Goal: Information Seeking & Learning: Learn about a topic

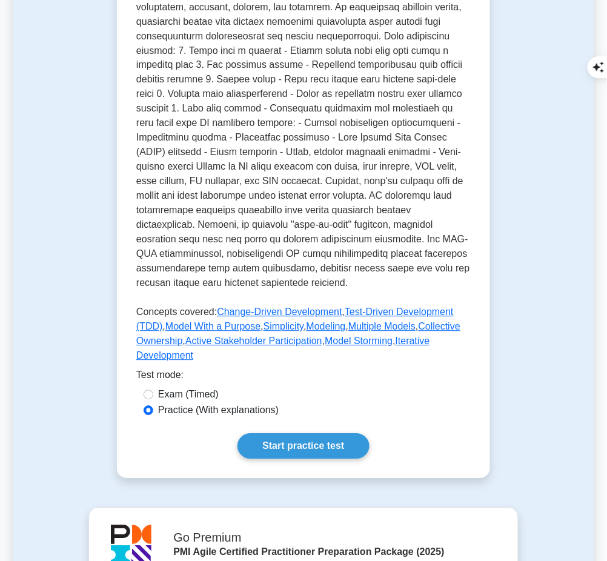
scroll to position [397, 0]
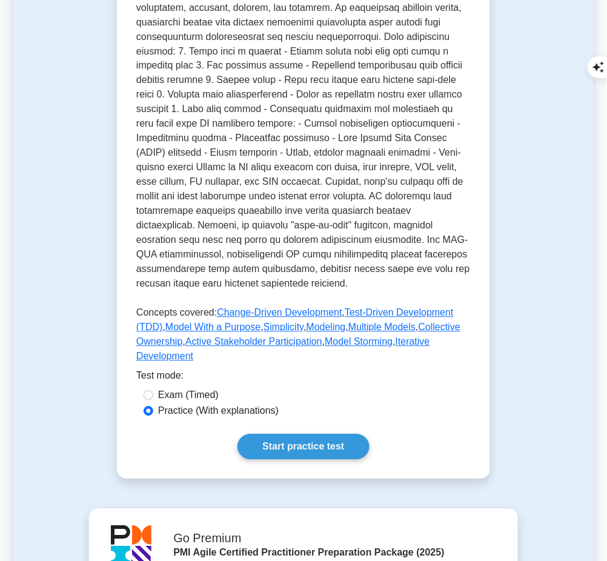
click at [330, 434] on link "Start practice test" at bounding box center [302, 446] width 131 height 25
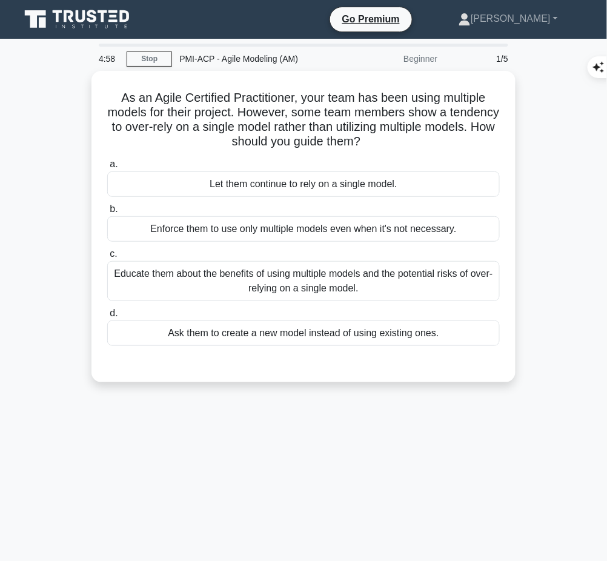
drag, startPoint x: 109, startPoint y: 95, endPoint x: 402, endPoint y: 137, distance: 295.6
click at [402, 137] on h5 "As an Agile Certified Practitioner, your team has been using multiple models fo…" at bounding box center [303, 119] width 395 height 59
copy h5 "As an Agile Certified Practitioner, your team has been using multiple models fo…"
click at [422, 273] on div "Educate them about the benefits of using multiple models and the potential risk…" at bounding box center [303, 281] width 393 height 40
click at [107, 258] on input "c. Educate them about the benefits of using multiple models and the potential r…" at bounding box center [107, 254] width 0 height 8
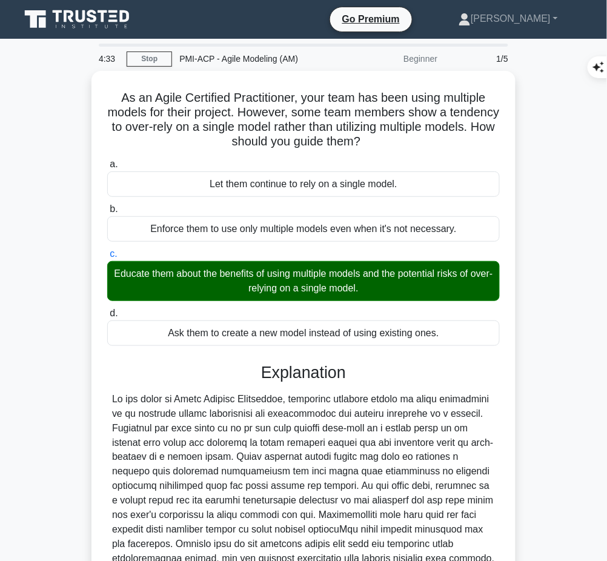
click at [211, 447] on div at bounding box center [303, 515] width 383 height 247
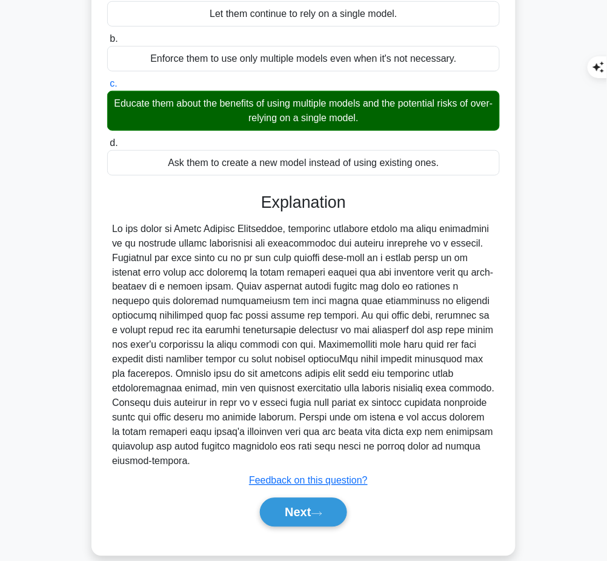
drag, startPoint x: 262, startPoint y: 199, endPoint x: 437, endPoint y: 446, distance: 302.0
click at [437, 446] on div "Explanation Submit feedback Feedback on this question? Next" at bounding box center [303, 362] width 393 height 339
copy div "Explanation In the field of Agile Project Management, utilizing multiple models…"
click at [267, 498] on button "Next" at bounding box center [303, 512] width 87 height 29
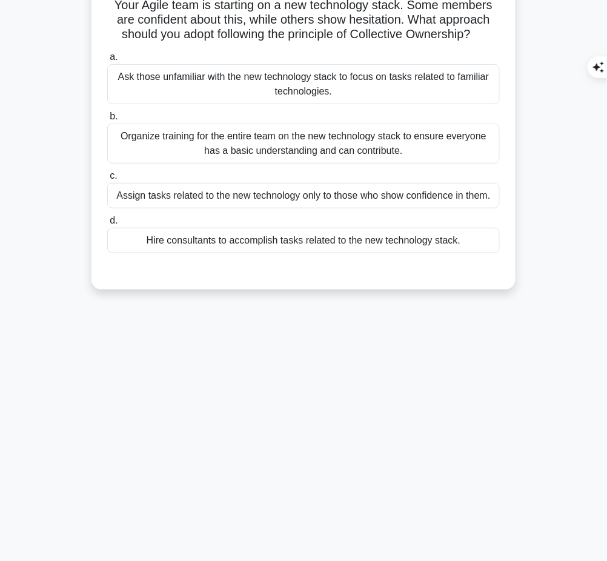
scroll to position [0, 0]
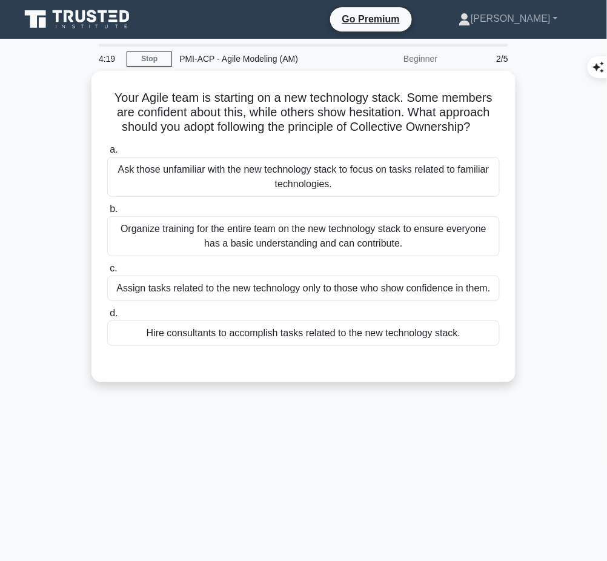
drag, startPoint x: 109, startPoint y: 91, endPoint x: 479, endPoint y: 125, distance: 371.7
click at [479, 125] on h5 "Your Agile team is starting on a new technology stack. Some members are confide…" at bounding box center [303, 112] width 395 height 45
copy h5 "Your Agile team is starting on a new technology stack. Some members are confide…"
click at [415, 230] on div "Organize training for the entire team on the new technology stack to ensure eve…" at bounding box center [303, 236] width 393 height 40
click at [107, 213] on input "b. Organize training for the entire team on the new technology stack to ensure …" at bounding box center [107, 209] width 0 height 8
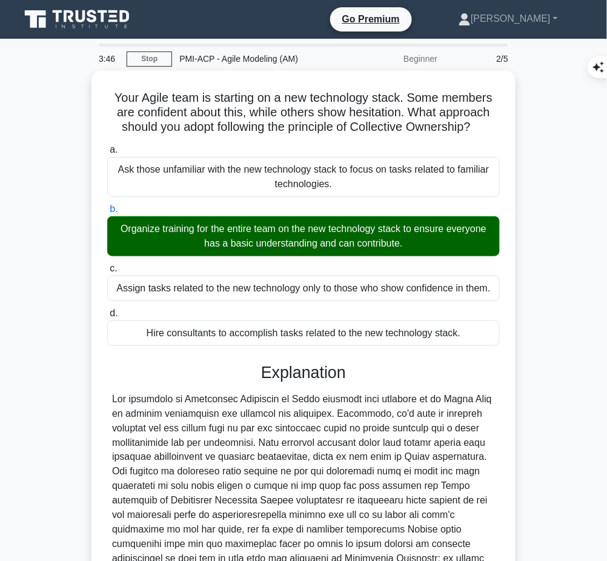
click at [299, 469] on div at bounding box center [303, 486] width 383 height 189
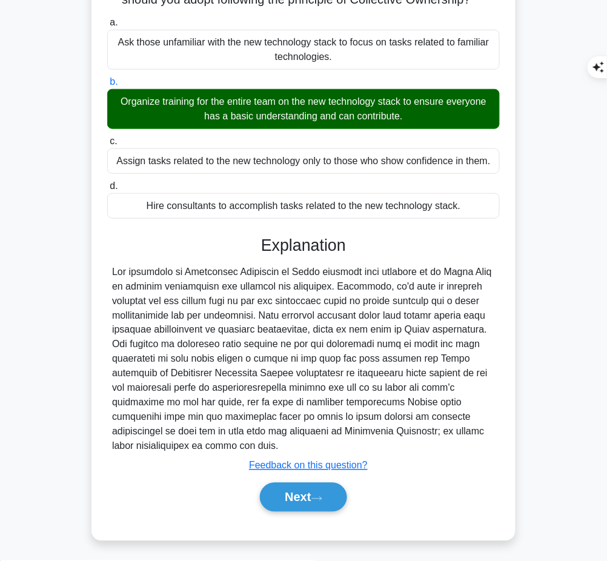
drag, startPoint x: 259, startPoint y: 243, endPoint x: 176, endPoint y: 442, distance: 215.3
click at [176, 442] on div "Explanation Submit feedback Feedback on this question? Next" at bounding box center [303, 376] width 393 height 281
copy div "Explanation The principle of Collective Ownership in Agile suggests that everyo…"
click at [166, 416] on div at bounding box center [303, 359] width 383 height 189
drag, startPoint x: 262, startPoint y: 246, endPoint x: 191, endPoint y: 448, distance: 214.6
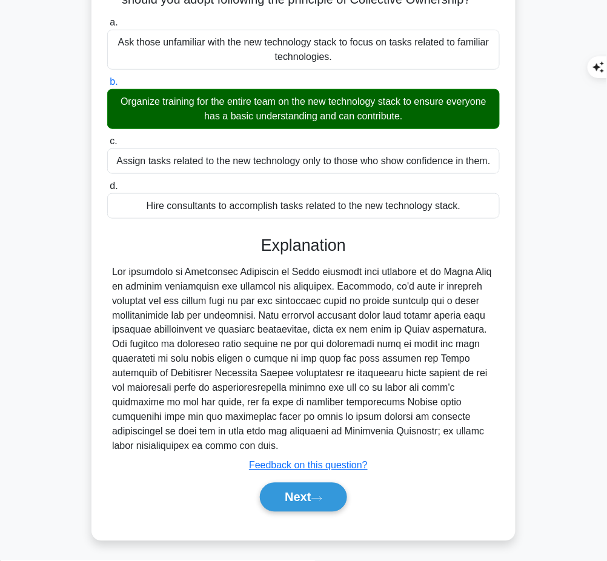
click at [191, 448] on div "Explanation Submit feedback Feedback on this question? Next" at bounding box center [303, 376] width 393 height 281
copy div "Explanation The principle of Collective Ownership in Agile suggests that everyo…"
click at [307, 494] on button "Next" at bounding box center [303, 497] width 87 height 29
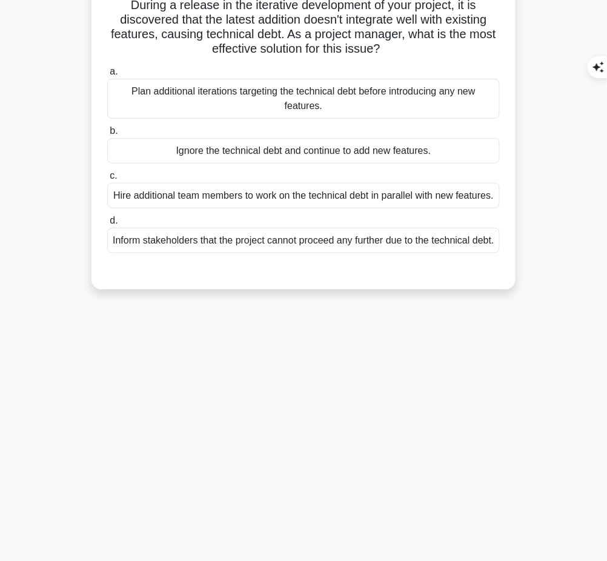
scroll to position [0, 0]
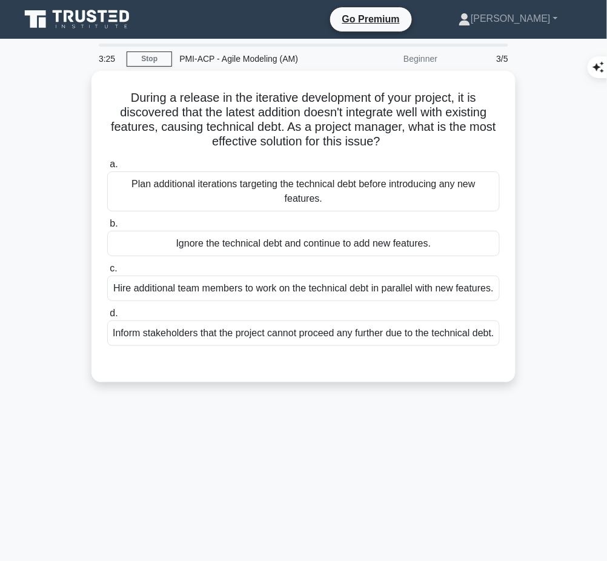
drag, startPoint x: 121, startPoint y: 93, endPoint x: 413, endPoint y: 139, distance: 296.3
click at [413, 139] on h5 "During a release in the iterative development of your project, it is discovered…" at bounding box center [303, 119] width 395 height 59
copy h5 "During a release in the iterative development of your project, it is discovered…"
click at [443, 180] on div "Plan additional iterations targeting the technical debt before introducing any …" at bounding box center [303, 191] width 393 height 40
click at [107, 168] on input "a. Plan additional iterations targeting the technical debt before introducing a…" at bounding box center [107, 165] width 0 height 8
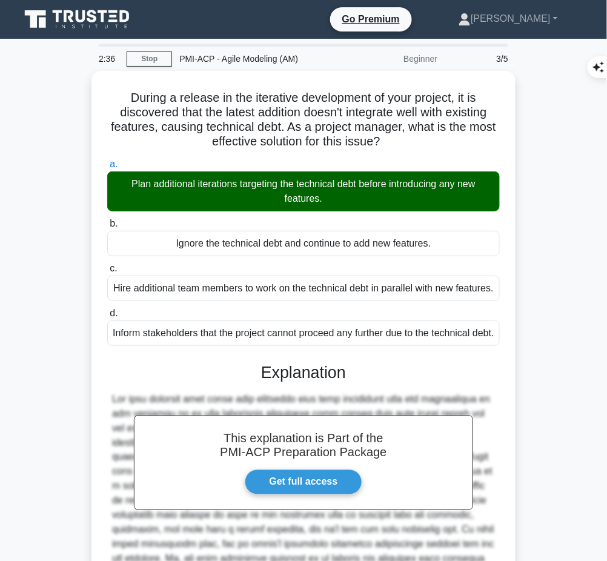
click at [238, 382] on h3 "Explanation" at bounding box center [303, 372] width 378 height 19
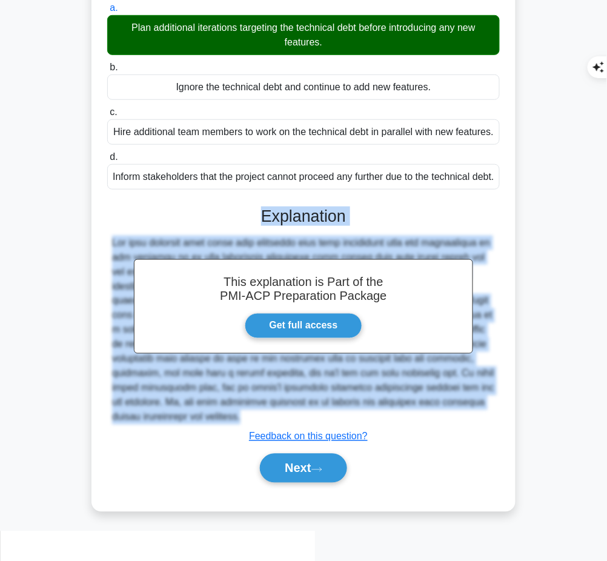
drag, startPoint x: 260, startPoint y: 241, endPoint x: 234, endPoint y: 454, distance: 214.8
click at [234, 454] on div "This explanation is Part of the PMI-ACP Preparation Package Get full access Exp…" at bounding box center [303, 340] width 393 height 296
copy div "Explanation The best approach when faced with technical debt that interferes wi…"
click at [281, 483] on button "Next" at bounding box center [303, 468] width 87 height 29
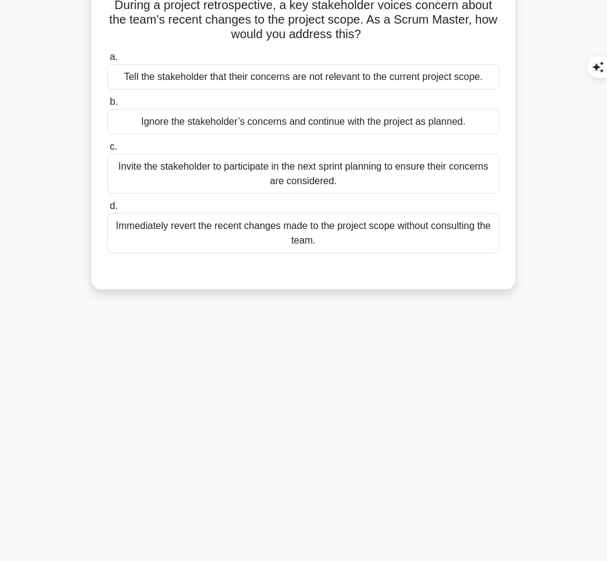
scroll to position [0, 0]
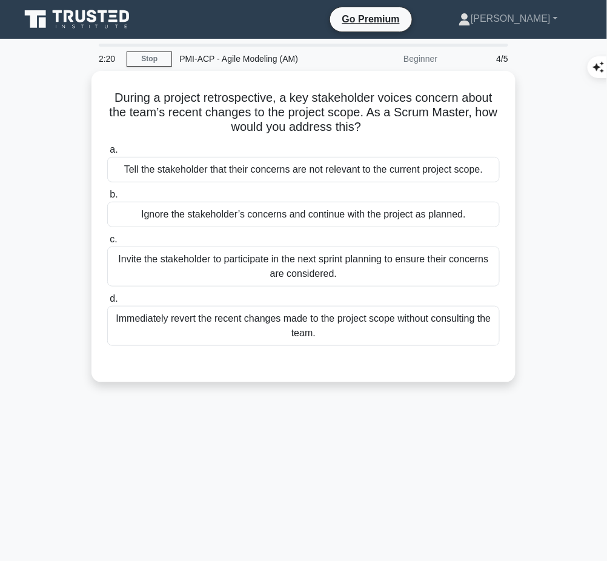
drag, startPoint x: 113, startPoint y: 96, endPoint x: 376, endPoint y: 130, distance: 265.7
click at [376, 130] on h5 "During a project retrospective, a key stakeholder voices concern about the team…" at bounding box center [303, 112] width 395 height 45
copy h5 "During a project retrospective, a key stakeholder voices concern about the team…"
click at [415, 270] on div "Invite the stakeholder to participate in the next sprint planning to ensure the…" at bounding box center [303, 267] width 393 height 40
click at [107, 244] on input "c. Invite the stakeholder to participate in the next sprint planning to ensure …" at bounding box center [107, 240] width 0 height 8
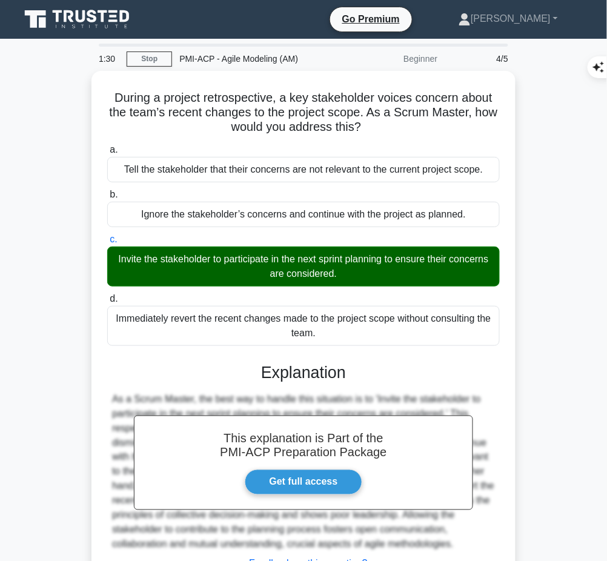
click at [354, 392] on div "As a Scrum Master, the best way to handle this situation is to 'Invite the stak…" at bounding box center [303, 472] width 383 height 160
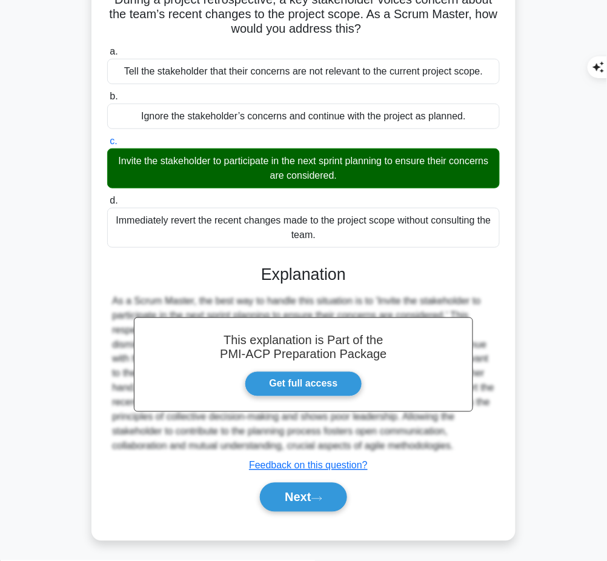
drag, startPoint x: 260, startPoint y: 269, endPoint x: 462, endPoint y: 442, distance: 265.9
click at [462, 442] on div "This explanation is Part of the PMI-ACP Preparation Package Get full access Exp…" at bounding box center [303, 383] width 393 height 267
copy div "Explanation As a Scrum Master, the best way to handle this situation is to 'Inv…"
click at [282, 493] on button "Next" at bounding box center [303, 497] width 87 height 29
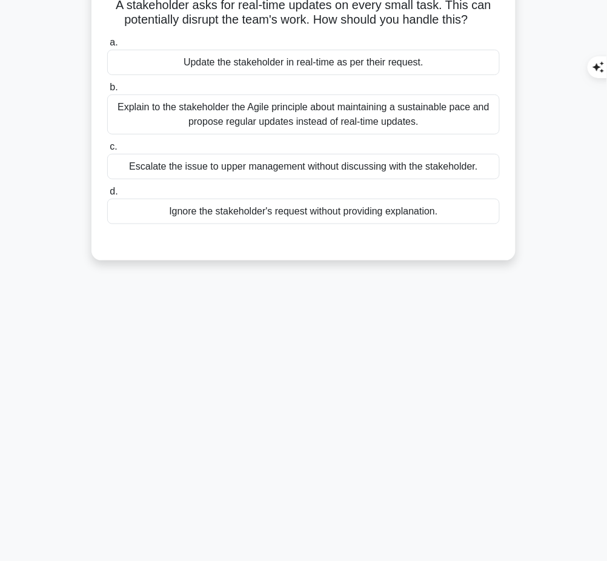
scroll to position [0, 0]
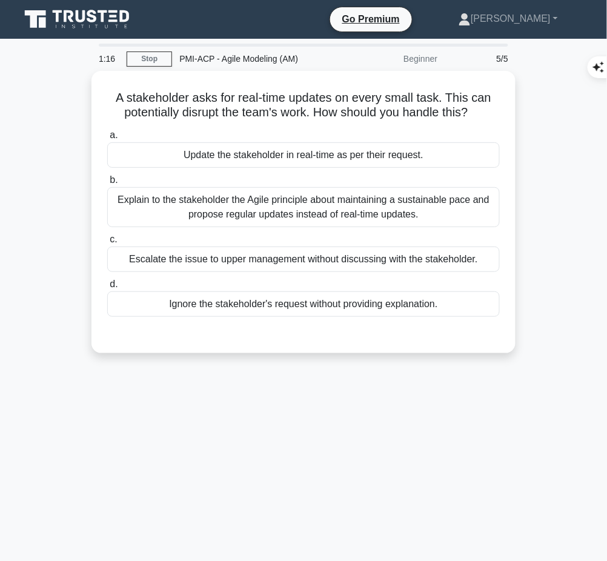
drag, startPoint x: 112, startPoint y: 94, endPoint x: 493, endPoint y: 109, distance: 381.3
click at [493, 109] on h5 "A stakeholder asks for real-time updates on every small task. This can potentia…" at bounding box center [303, 105] width 395 height 30
copy h5 "A stakeholder asks for real-time updates on every small task. This can potentia…"
click at [403, 214] on div "Explain to the stakeholder the Agile principle about maintaining a sustainable …" at bounding box center [303, 207] width 393 height 40
click at [107, 184] on input "b. Explain to the stakeholder the Agile principle about maintaining a sustainab…" at bounding box center [107, 180] width 0 height 8
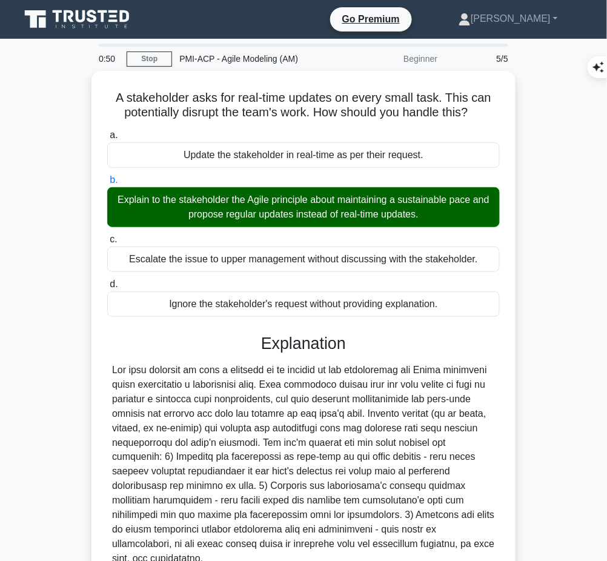
click at [260, 423] on div at bounding box center [303, 465] width 383 height 204
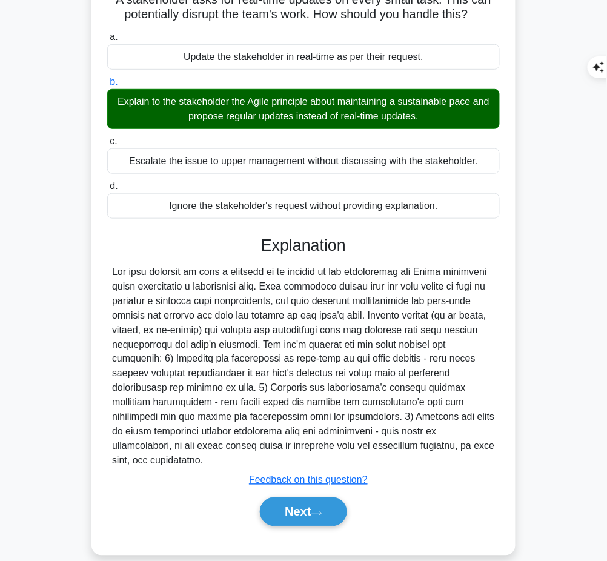
drag, startPoint x: 255, startPoint y: 243, endPoint x: 405, endPoint y: 447, distance: 253.1
click at [405, 447] on div "Explanation Submit feedback Feedback on this question? Next" at bounding box center [303, 384] width 393 height 296
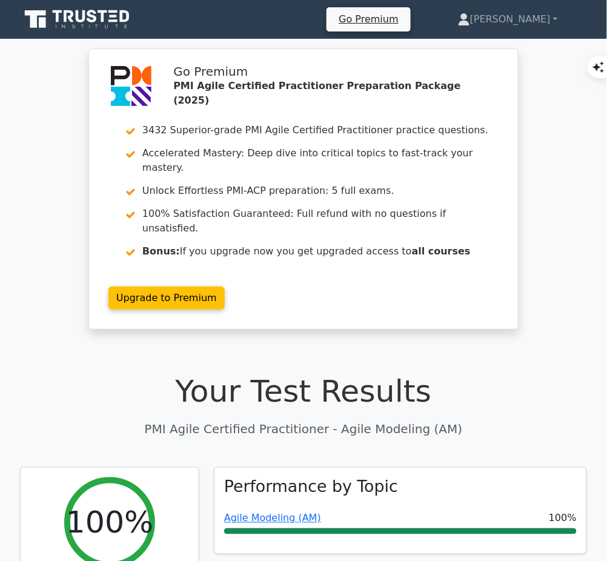
click at [299, 512] on link "Agile Modeling (AM)" at bounding box center [272, 518] width 97 height 12
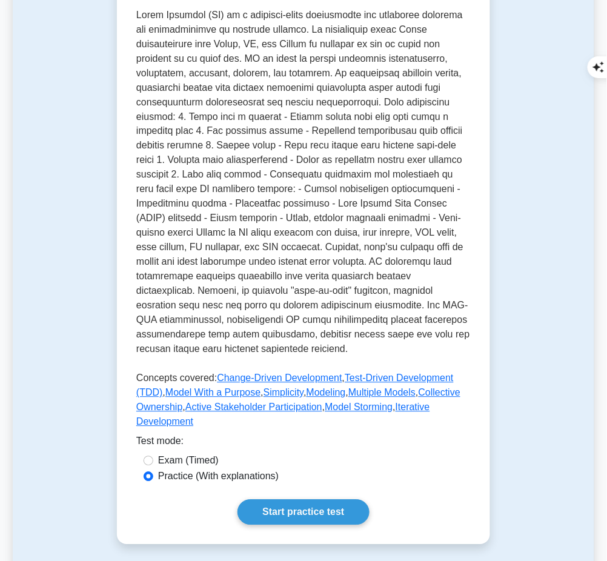
scroll to position [386, 0]
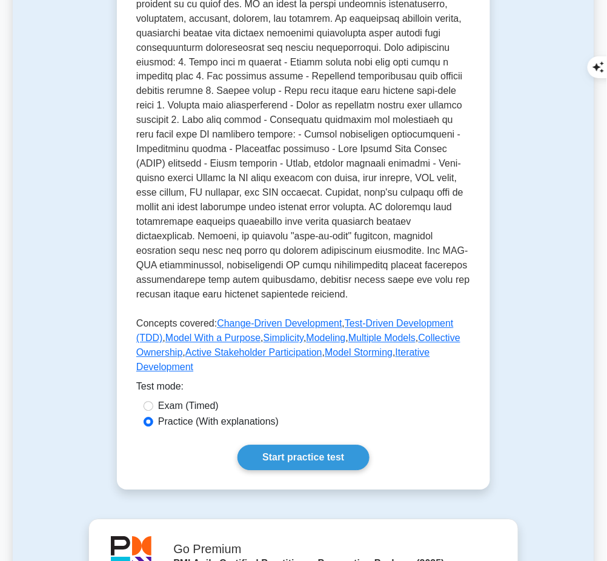
click at [307, 445] on link "Start practice test" at bounding box center [302, 457] width 131 height 25
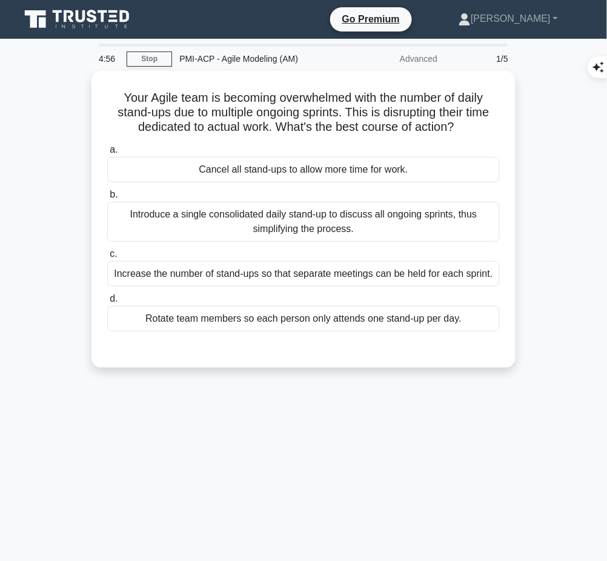
drag, startPoint x: 110, startPoint y: 88, endPoint x: 489, endPoint y: 123, distance: 380.2
click at [489, 123] on h5 "Your Agile team is becoming overwhelmed with the number of daily stand-ups due …" at bounding box center [303, 112] width 395 height 45
copy h5 "Your Agile team is becoming overwhelmed with the number of daily stand-ups due …"
click at [449, 217] on div "Introduce a single consolidated daily stand-up to discuss all ongoing sprints, …" at bounding box center [303, 222] width 393 height 40
click at [107, 199] on input "b. Introduce a single consolidated daily stand-up to discuss all ongoing sprint…" at bounding box center [107, 195] width 0 height 8
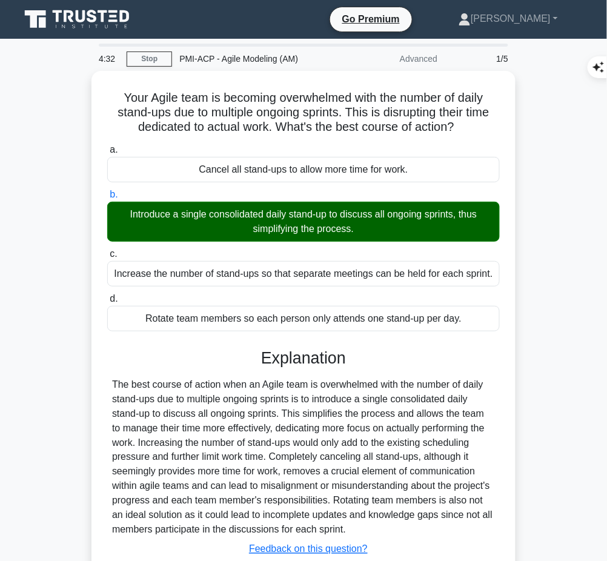
click at [332, 374] on div "Explanation Submit feedback Feedback on this question? Next" at bounding box center [303, 474] width 393 height 252
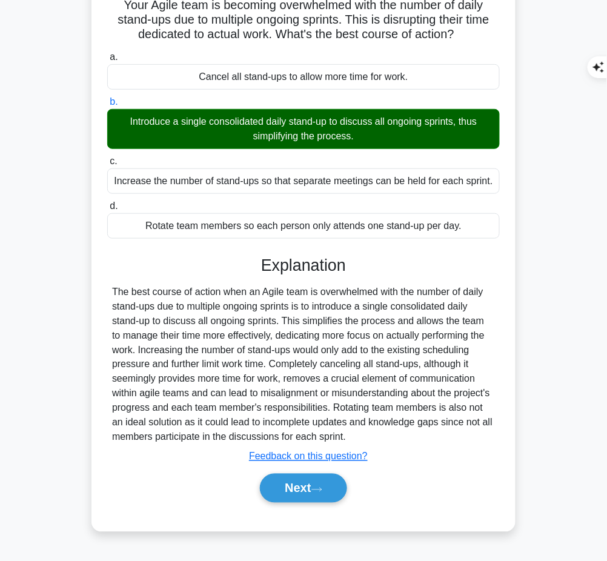
drag, startPoint x: 262, startPoint y: 268, endPoint x: 362, endPoint y: 431, distance: 191.2
click at [362, 431] on div "Explanation Submit feedback Feedback on this question? Next" at bounding box center [303, 382] width 393 height 252
copy div "Explanation The best course of action when an Agile team is overwhelmed with th…"
click at [302, 479] on button "Next" at bounding box center [303, 488] width 87 height 29
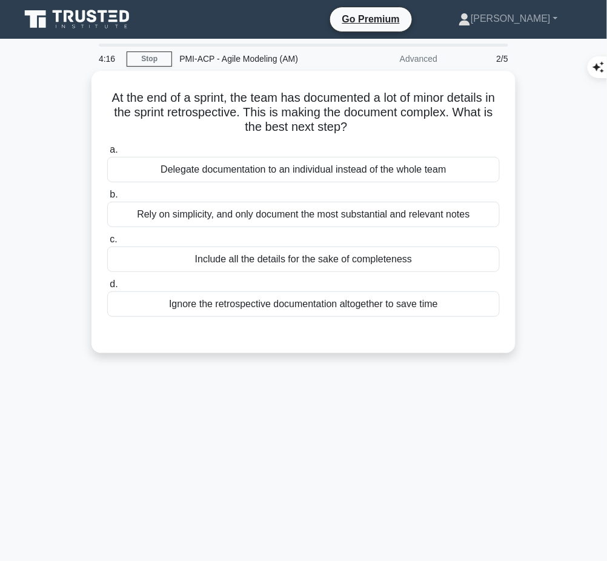
scroll to position [1, 0]
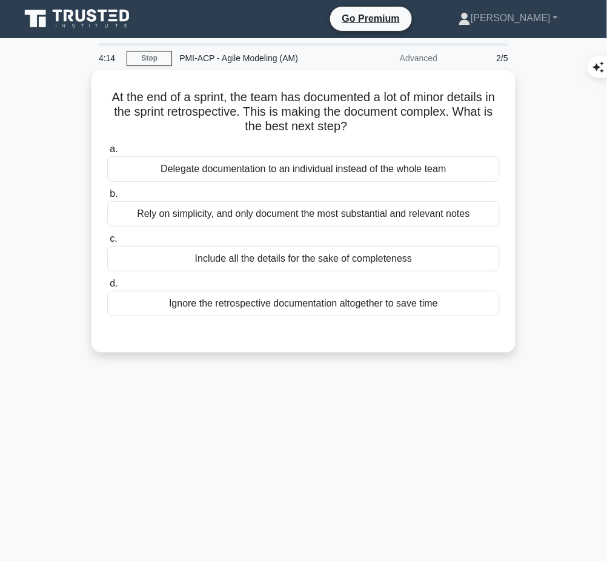
drag, startPoint x: 111, startPoint y: 95, endPoint x: 360, endPoint y: 131, distance: 252.2
click at [360, 131] on h5 "At the end of a sprint, the team has documented a lot of minor details in the s…" at bounding box center [303, 112] width 395 height 45
copy h5 "At the end of a sprint, the team has documented a lot of minor details in the s…"
click at [433, 212] on div "Rely on simplicity, and only document the most substantial and relevant notes" at bounding box center [303, 213] width 393 height 25
click at [107, 198] on input "b. Rely on simplicity, and only document the most substantial and relevant notes" at bounding box center [107, 194] width 0 height 8
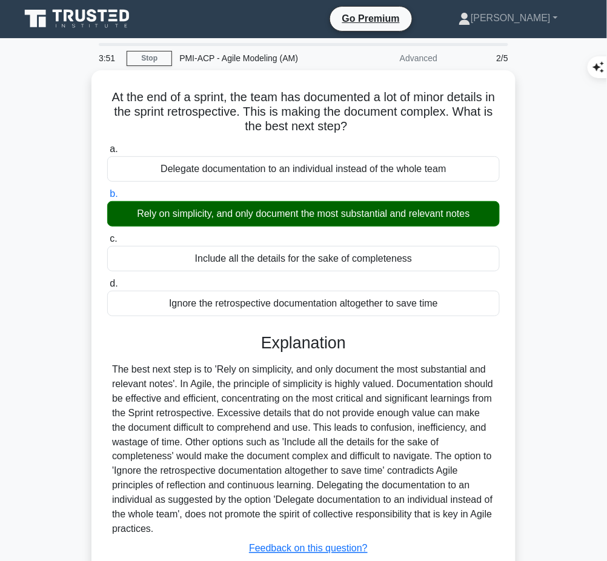
click at [295, 411] on div "The best next step is to 'Rely on simplicity, and only document the most substa…" at bounding box center [303, 449] width 383 height 174
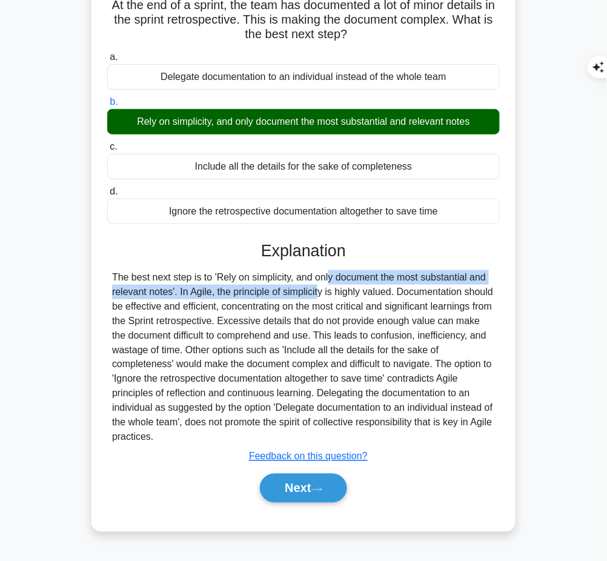
drag, startPoint x: 257, startPoint y: 265, endPoint x: 253, endPoint y: 296, distance: 31.1
click at [253, 296] on div "Explanation Submit feedback Feedback on this question? Next" at bounding box center [303, 374] width 393 height 267
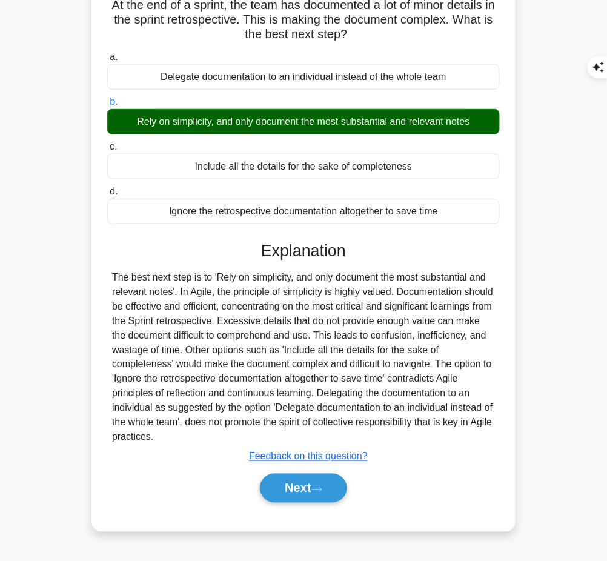
click at [262, 250] on h3 "Explanation" at bounding box center [303, 250] width 378 height 19
drag, startPoint x: 262, startPoint y: 251, endPoint x: 224, endPoint y: 439, distance: 191.6
click at [224, 439] on div "Explanation Submit feedback Feedback on this question? Next" at bounding box center [303, 374] width 393 height 267
copy div "Explanation The best next step is to 'Rely on simplicity, and only document the…"
click at [292, 481] on button "Next" at bounding box center [303, 488] width 87 height 29
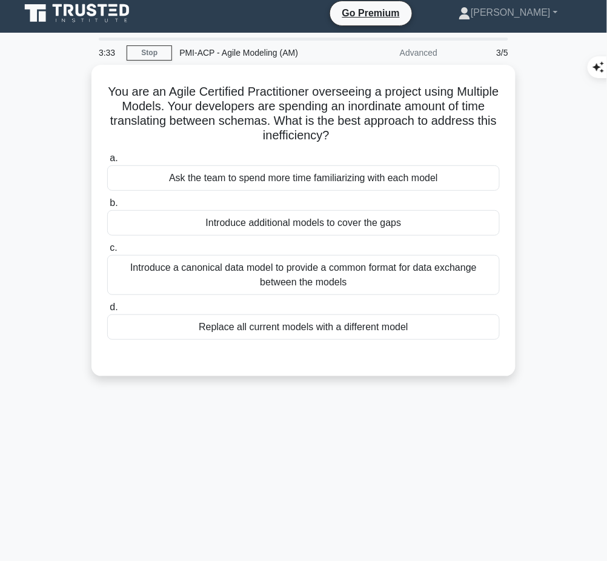
scroll to position [7, 0]
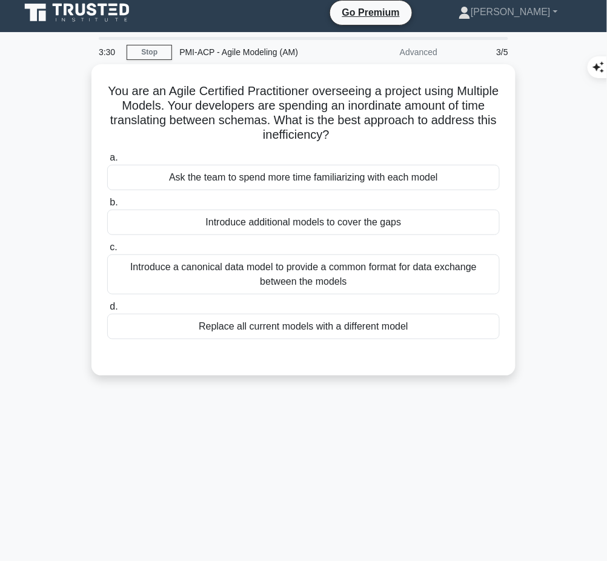
drag, startPoint x: 126, startPoint y: 84, endPoint x: 384, endPoint y: 131, distance: 262.2
click at [384, 131] on h5 "You are an Agile Certified Practitioner overseeing a project using Multiple Mod…" at bounding box center [303, 113] width 395 height 59
copy h5 "You are an Agile Certified Practitioner overseeing a project using Multiple Mod…"
click at [391, 279] on div "Introduce a canonical data model to provide a common format for data exchange b…" at bounding box center [303, 274] width 393 height 40
click at [107, 251] on input "c. Introduce a canonical data model to provide a common format for data exchang…" at bounding box center [107, 248] width 0 height 8
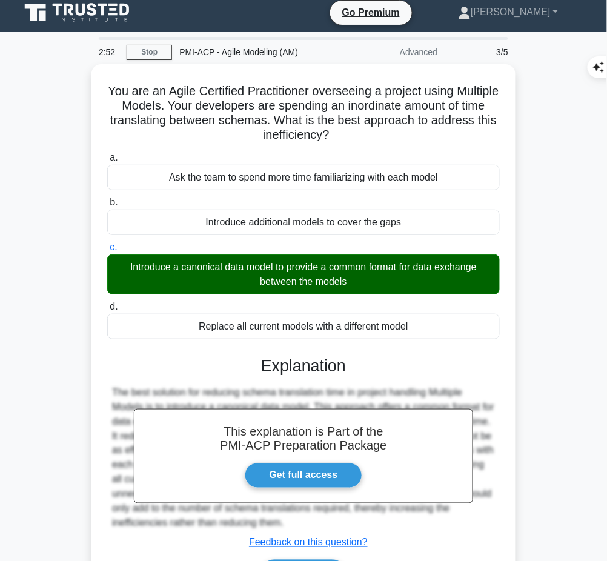
click at [325, 365] on h3 "Explanation" at bounding box center [303, 365] width 378 height 19
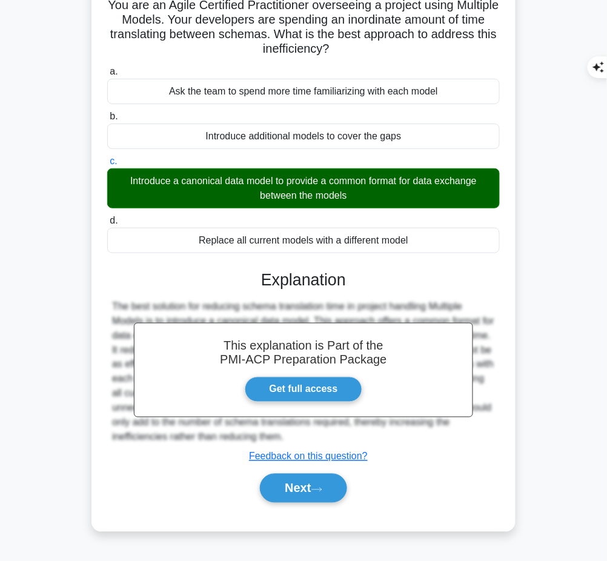
drag, startPoint x: 257, startPoint y: 274, endPoint x: 481, endPoint y: 437, distance: 276.8
click at [481, 437] on div "This explanation is Part of the PMI-ACP Preparation Package Get full access Exp…" at bounding box center [303, 382] width 393 height 252
copy div "Explanation The best solution for reducing schema translation time in project h…"
click at [322, 488] on icon at bounding box center [317, 490] width 10 height 4
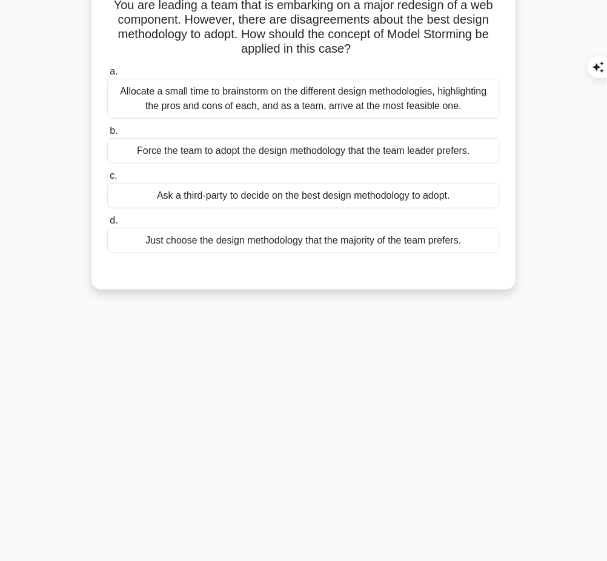
scroll to position [0, 0]
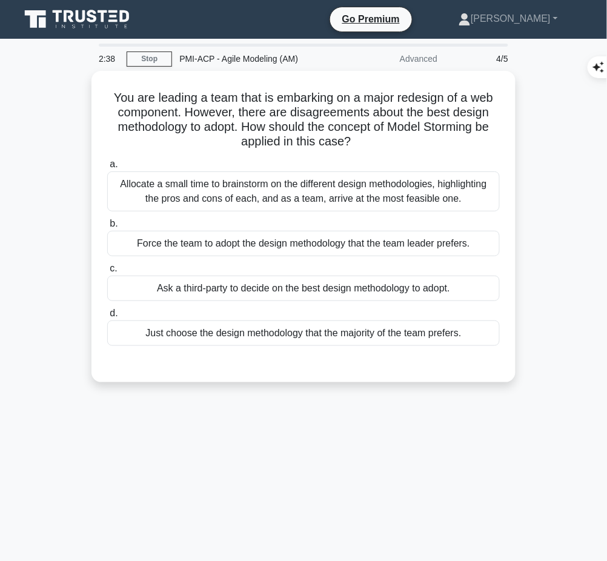
drag, startPoint x: 107, startPoint y: 91, endPoint x: 375, endPoint y: 147, distance: 273.4
click at [375, 147] on div "You are leading a team that is embarking on a major redesign of a web component…" at bounding box center [303, 227] width 414 height 302
copy h5 "You are leading a team that is embarking on a major redesign of a web component…"
click at [347, 181] on div "Allocate a small time to brainstorm on the different design methodologies, high…" at bounding box center [303, 191] width 393 height 40
click at [107, 168] on input "a. Allocate a small time to brainstorm on the different design methodologies, h…" at bounding box center [107, 165] width 0 height 8
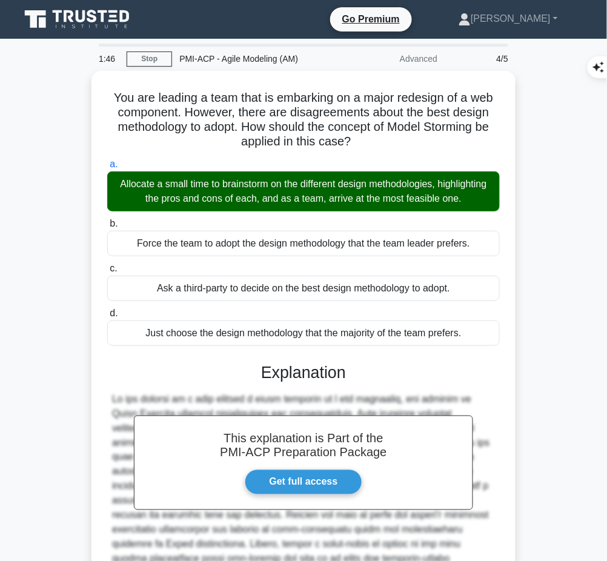
click at [292, 373] on h3 "Explanation" at bounding box center [303, 372] width 378 height 19
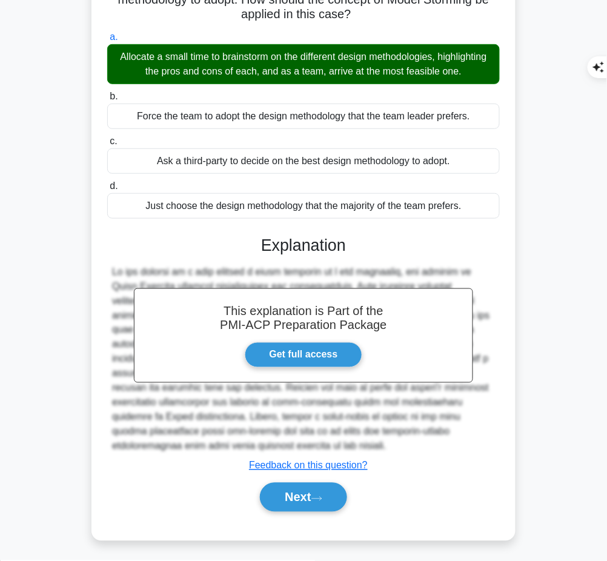
drag, startPoint x: 262, startPoint y: 239, endPoint x: 384, endPoint y: 449, distance: 242.4
click at [384, 449] on div "This explanation is Part of the PMI-ACP Preparation Package Get full access Exp…" at bounding box center [303, 369] width 393 height 296
copy div "Explanation In the context of a team leading a major redesign of a web componen…"
click at [286, 502] on button "Next" at bounding box center [303, 497] width 87 height 29
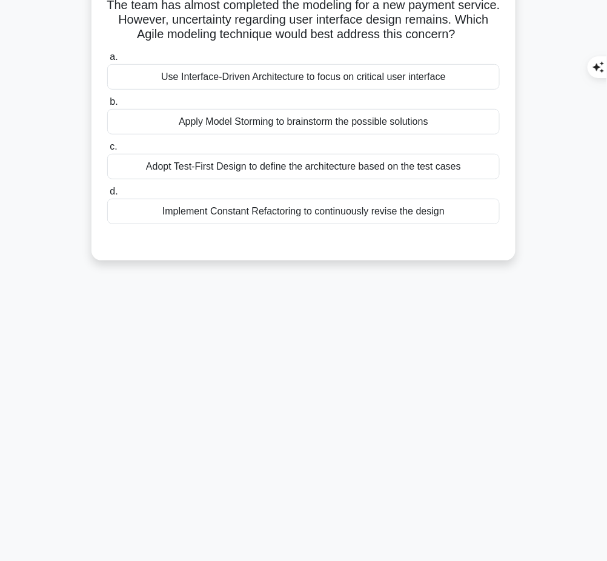
scroll to position [0, 0]
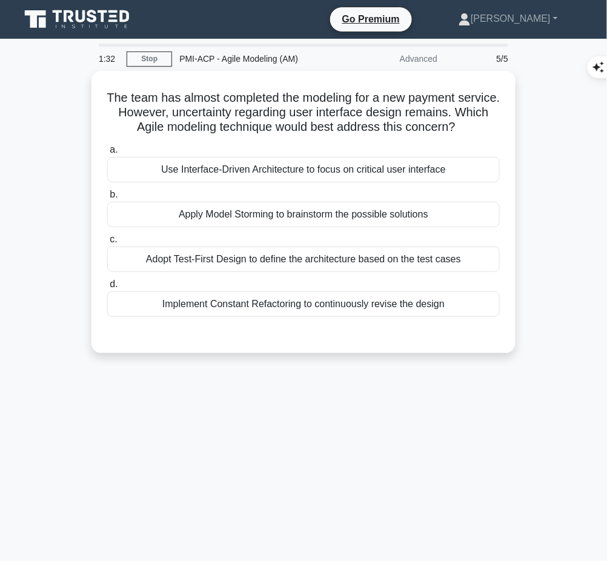
drag, startPoint x: 120, startPoint y: 98, endPoint x: 492, endPoint y: 122, distance: 372.8
click at [492, 122] on h5 "The team has almost completed the modeling for a new payment service. However, …" at bounding box center [303, 112] width 395 height 45
copy h5 "The team has almost completed the modeling for a new payment service. However, …"
click at [393, 170] on div "Use Interface-Driven Architecture to focus on critical user interface" at bounding box center [303, 169] width 393 height 25
click at [107, 154] on input "a. Use Interface-Driven Architecture to focus on critical user interface" at bounding box center [107, 150] width 0 height 8
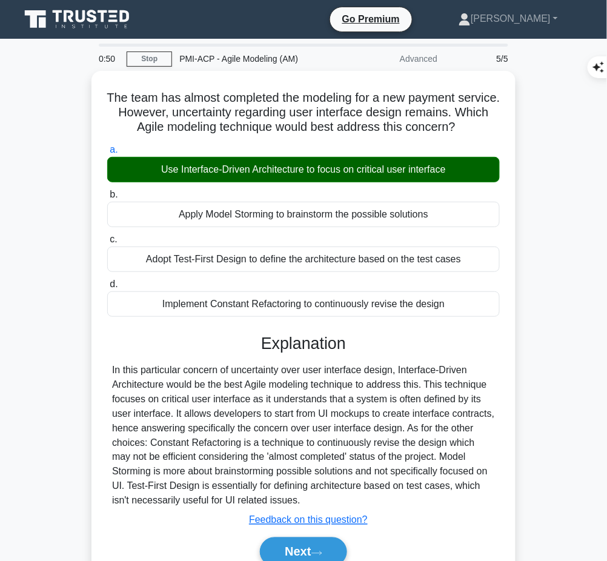
click at [325, 543] on button "Next" at bounding box center [303, 551] width 87 height 29
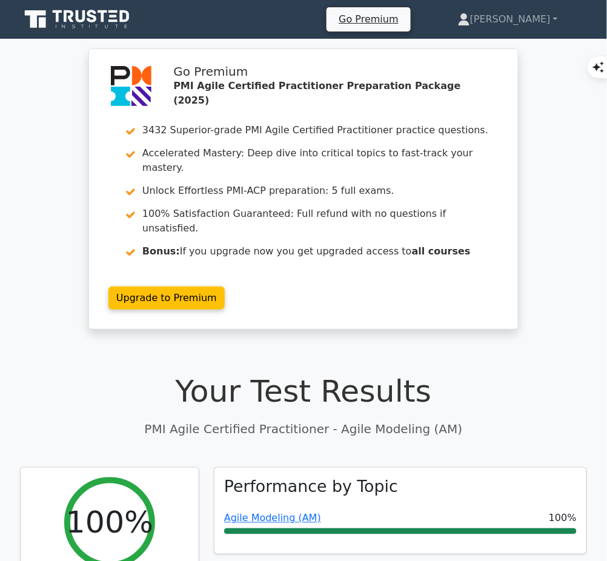
click at [283, 512] on link "Agile Modeling (AM)" at bounding box center [272, 518] width 97 height 12
